Goal: Transaction & Acquisition: Book appointment/travel/reservation

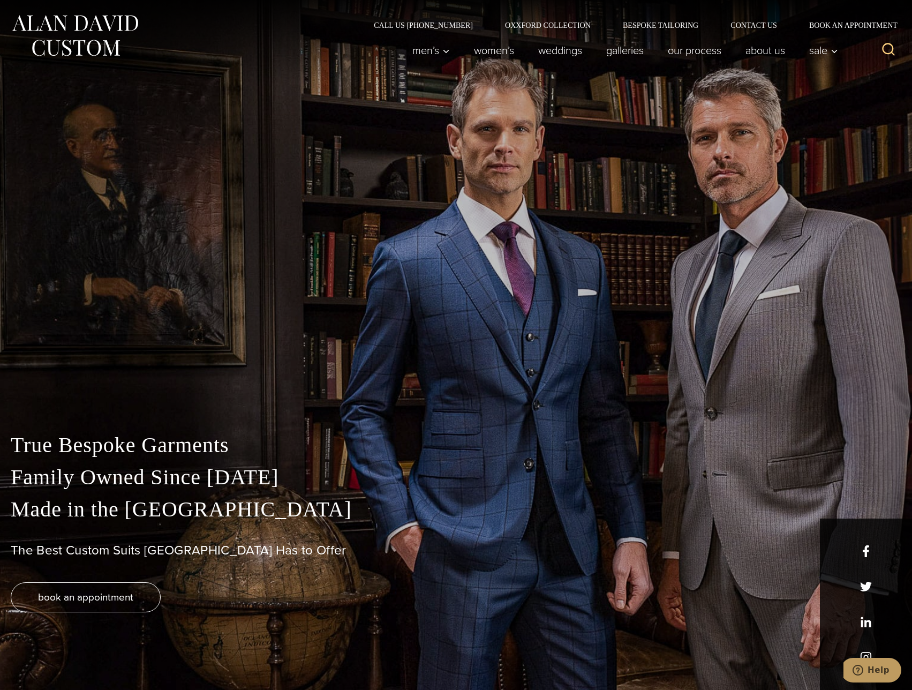
click at [567, 164] on div "True Bespoke Garments Family Owned Since 1913 Made in the United States The Bes…" at bounding box center [456, 345] width 912 height 690
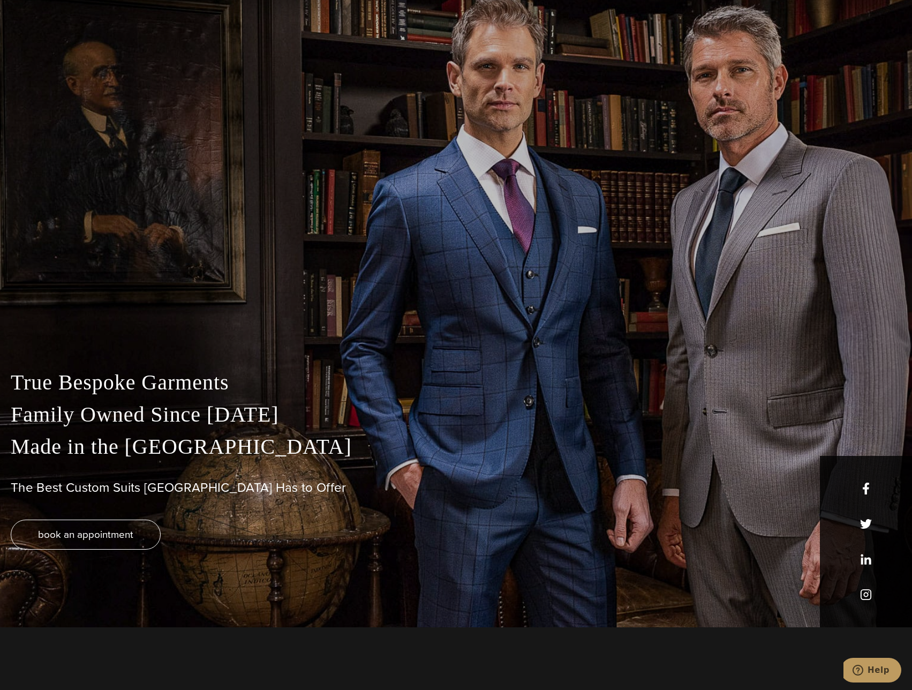
scroll to position [268, 0]
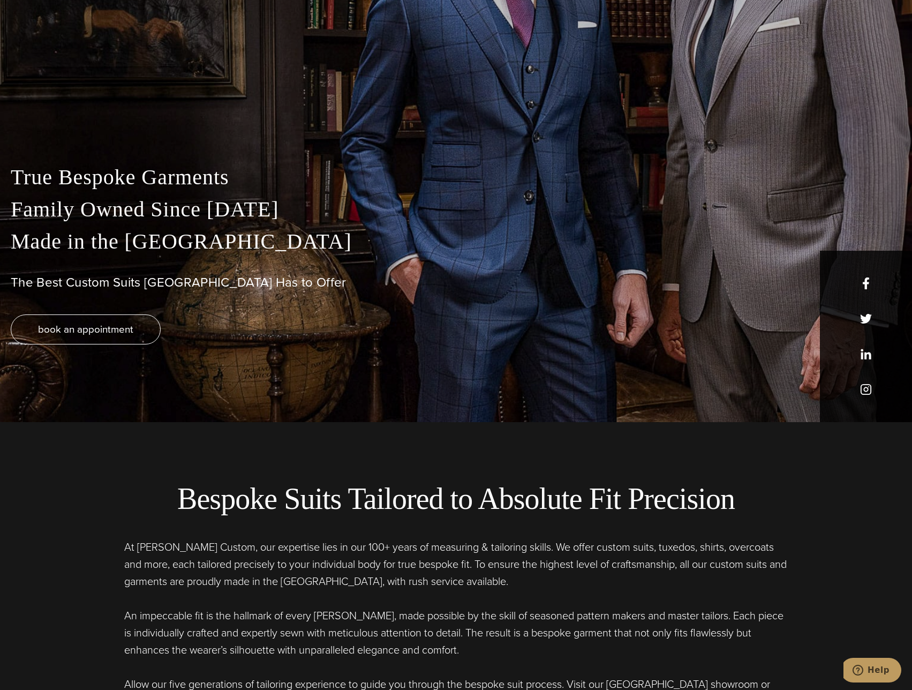
click at [108, 313] on div "True Bespoke Garments Family Owned Since 1913 Made in the United States The Bes…" at bounding box center [456, 291] width 912 height 261
click at [115, 323] on span "book an appointment" at bounding box center [85, 329] width 95 height 16
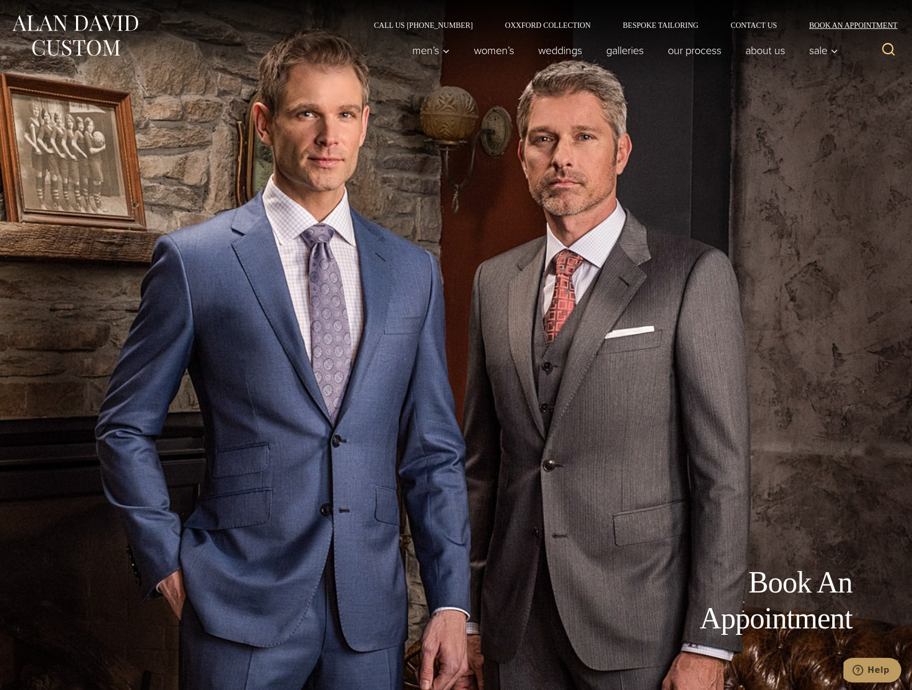
click at [883, 28] on link "Book an Appointment" at bounding box center [847, 25] width 108 height 8
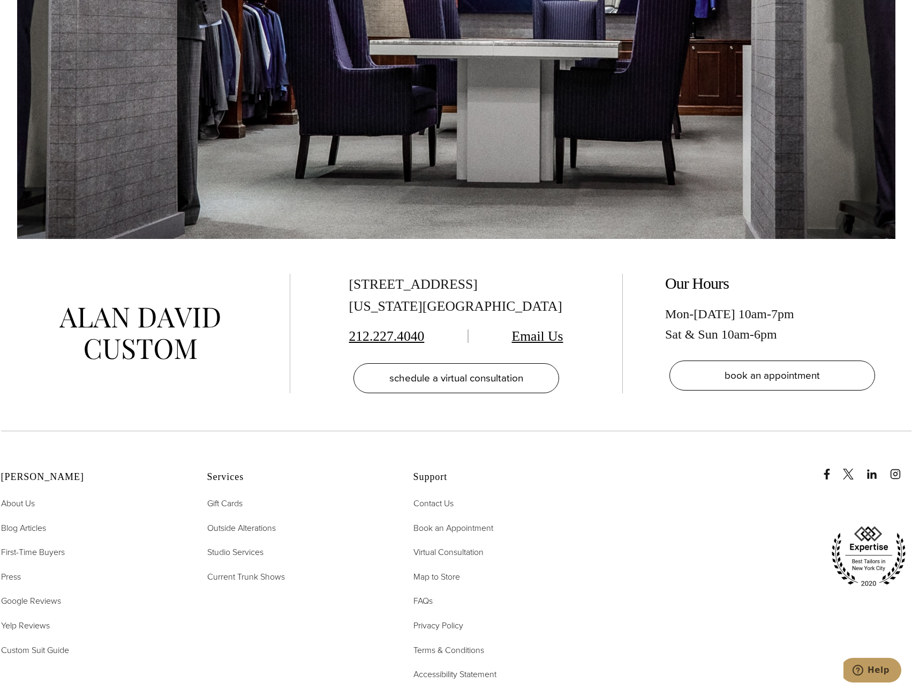
scroll to position [2464, 0]
click at [500, 370] on span "schedule a virtual consultation" at bounding box center [456, 378] width 134 height 16
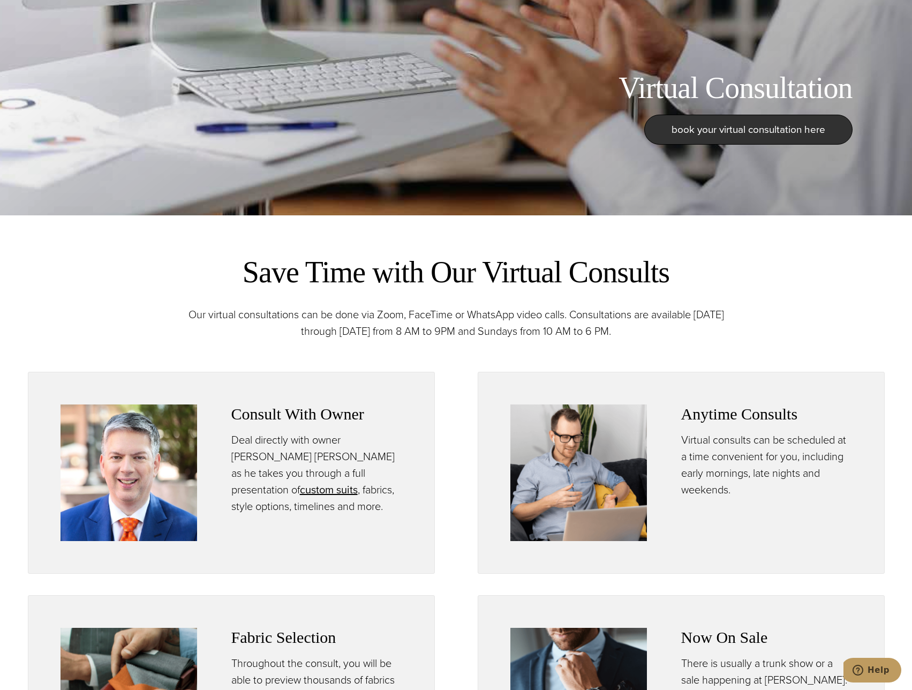
scroll to position [482, 0]
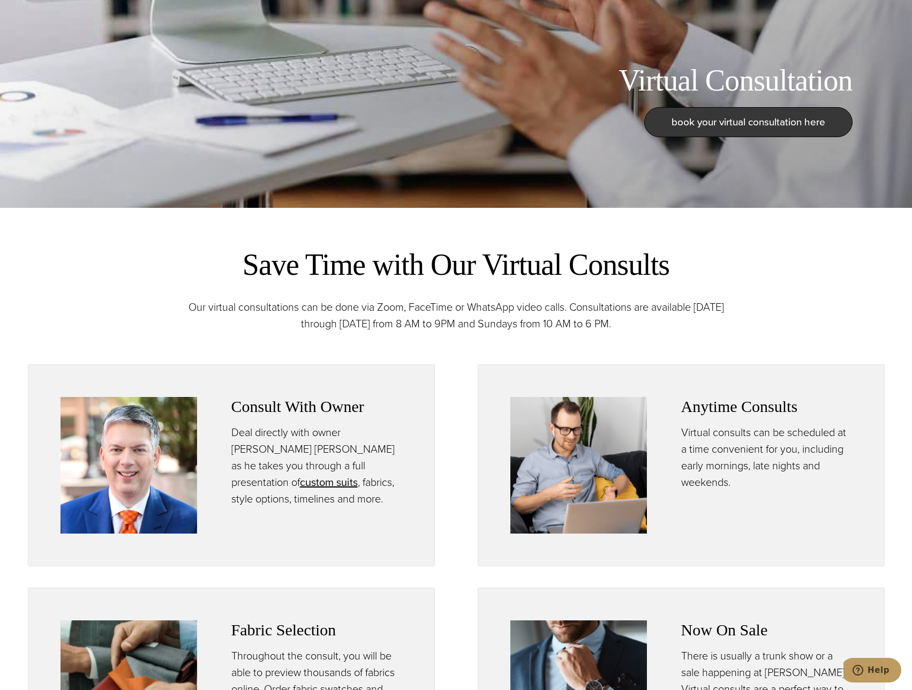
click at [791, 109] on link "book your virtual consultation here" at bounding box center [749, 122] width 208 height 30
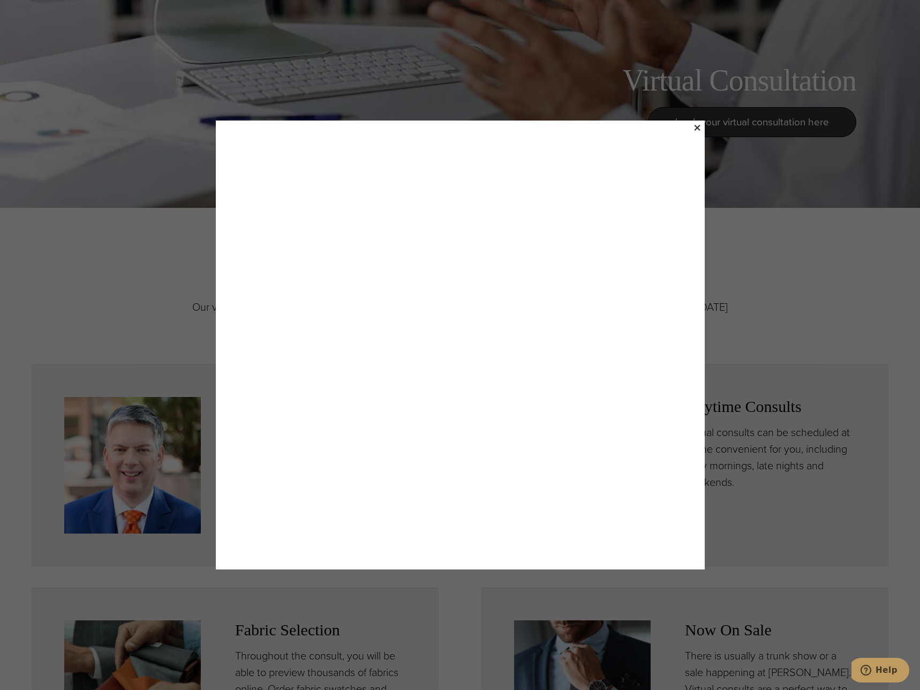
drag, startPoint x: 840, startPoint y: 258, endPoint x: 828, endPoint y: 252, distance: 13.7
click at [830, 253] on div "×" at bounding box center [460, 345] width 920 height 690
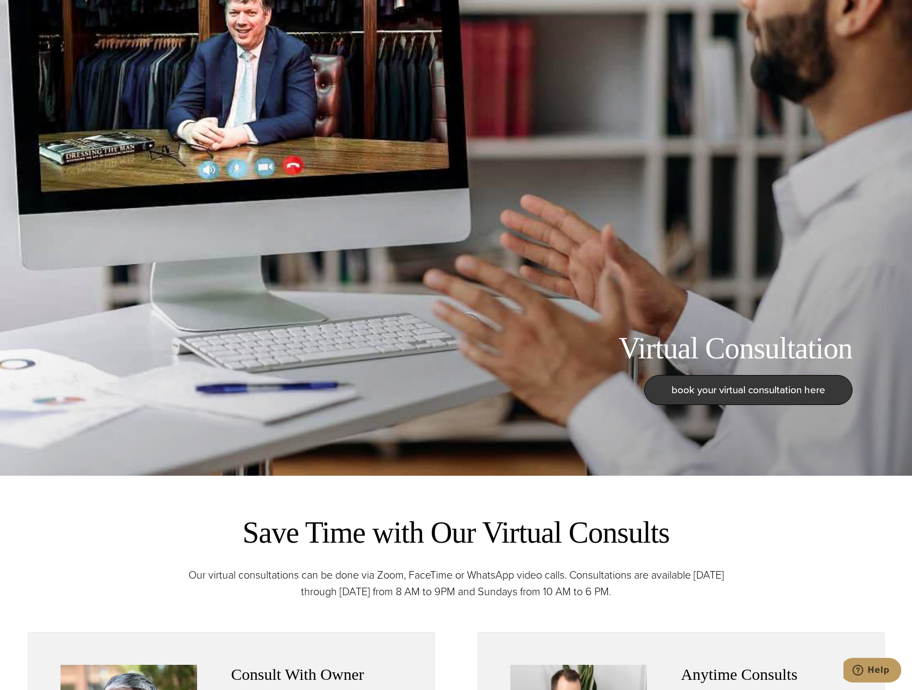
click at [762, 392] on span "book your virtual consultation here" at bounding box center [749, 390] width 154 height 16
